Goal: Navigation & Orientation: Find specific page/section

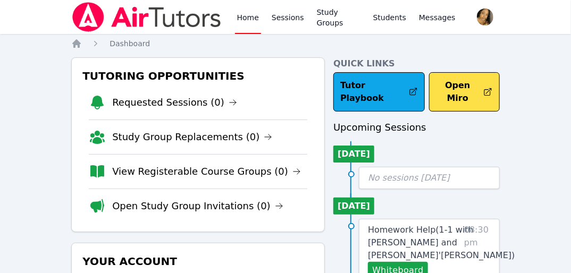
click at [0, 2] on html "Home Sessions Study Groups Students Messages Open user menu [PERSON_NAME]'[PERS…" at bounding box center [285, 136] width 571 height 273
click at [264, 121] on li "Study Group Replacements (0)" at bounding box center [198, 137] width 219 height 35
